Goal: Find contact information: Find contact information

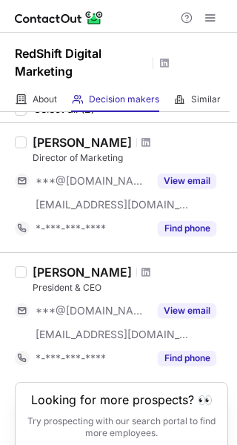
scroll to position [60, 0]
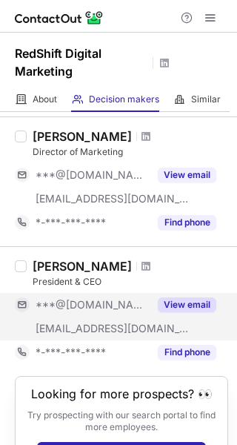
click at [81, 306] on span "***@[DOMAIN_NAME]" at bounding box center [92, 304] width 113 height 13
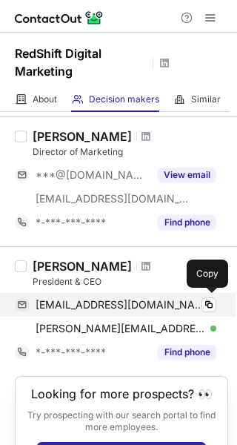
click at [182, 297] on div "jefflizik@gmail.com Verified Copy" at bounding box center [116, 305] width 202 height 24
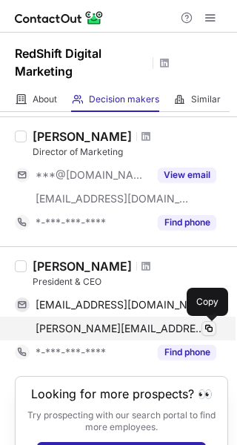
click at [205, 330] on span at bounding box center [209, 329] width 12 height 12
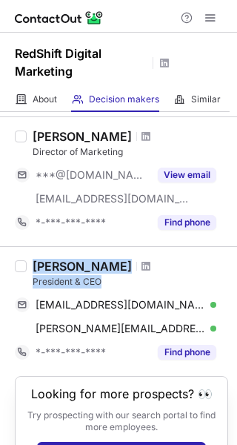
drag, startPoint x: 105, startPoint y: 278, endPoint x: 35, endPoint y: 262, distance: 71.6
click at [35, 262] on div "Jeff Lizik President & CEO" at bounding box center [131, 274] width 196 height 30
copy div "Jeff Lizik President & CEO"
click at [142, 269] on span at bounding box center [146, 266] width 9 height 12
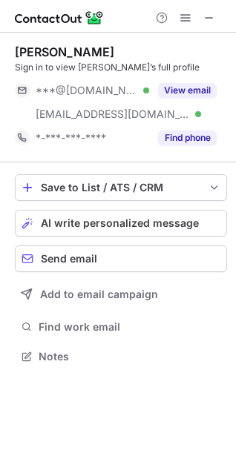
scroll to position [346, 236]
